Goal: Task Accomplishment & Management: Use online tool/utility

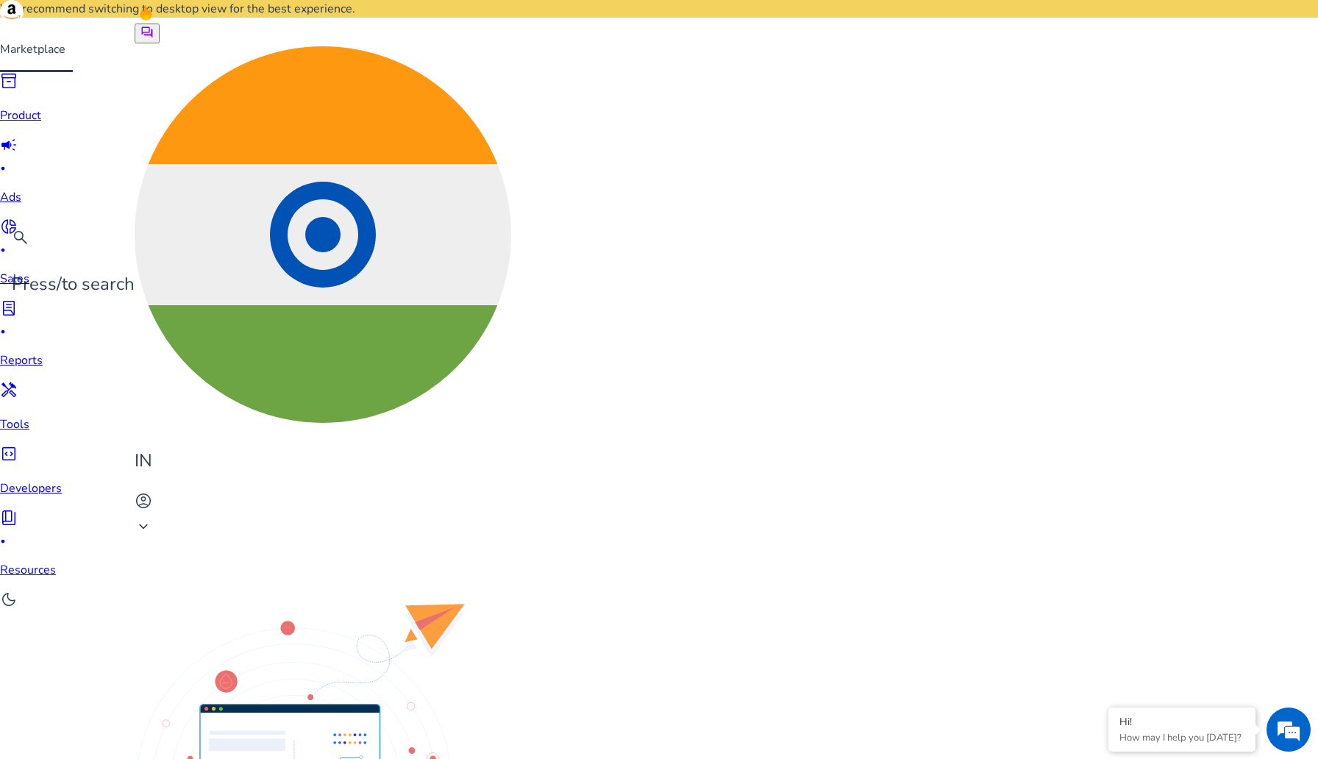
click at [184, 674] on div at bounding box center [659, 379] width 1318 height 759
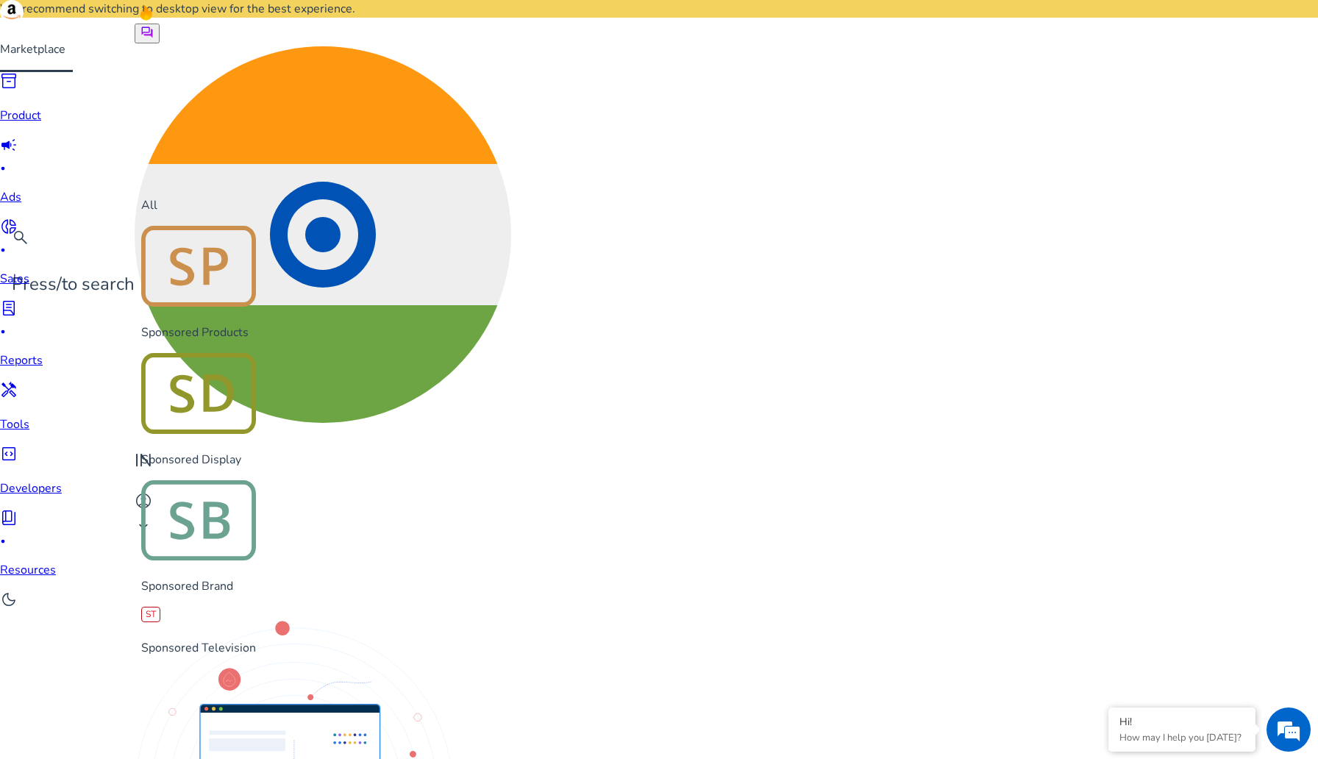
click at [207, 682] on div at bounding box center [659, 379] width 1318 height 759
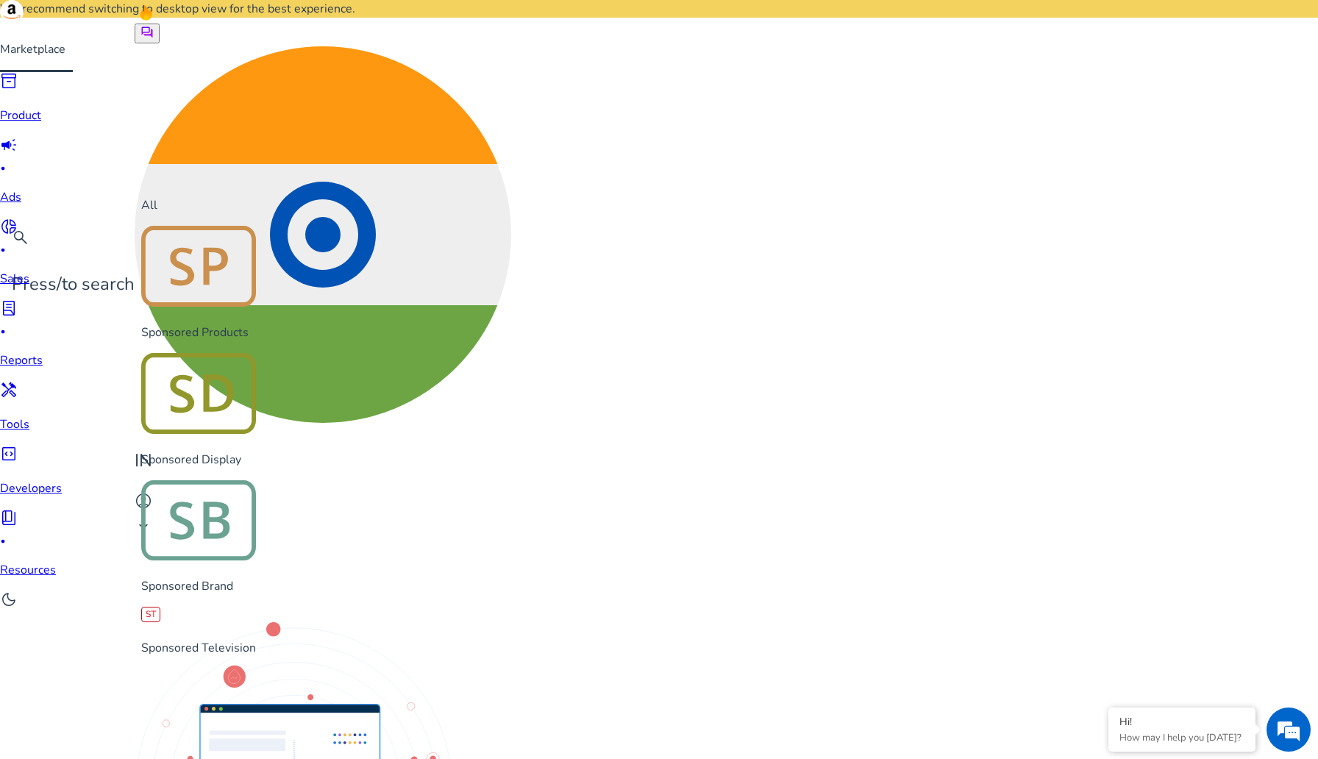
click at [175, 681] on div at bounding box center [659, 379] width 1318 height 759
